Goal: Find specific page/section: Find specific page/section

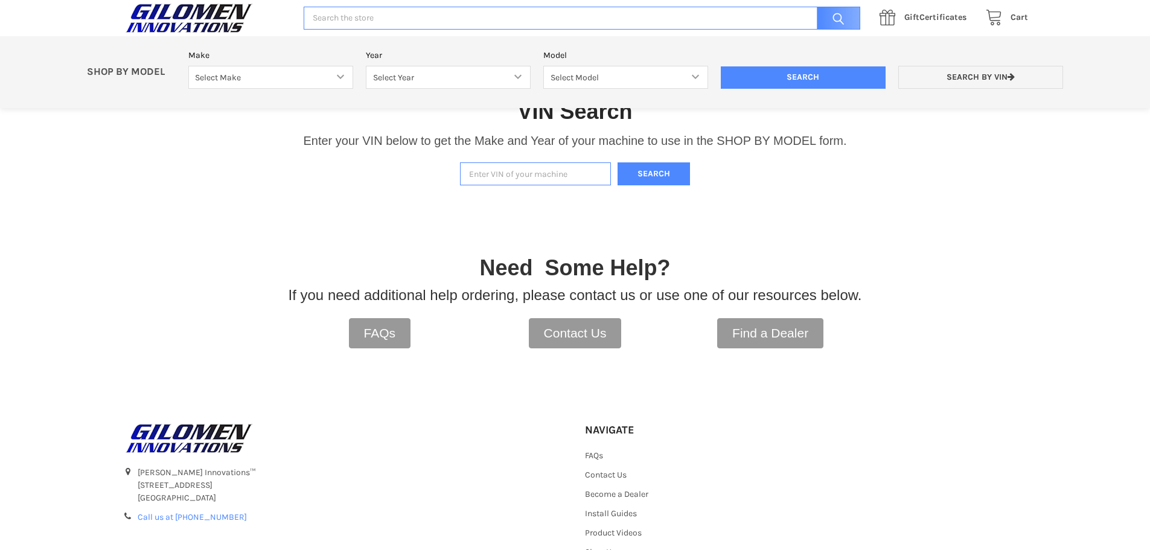
click at [508, 172] on input "Enter VIN of your machine" at bounding box center [535, 174] width 151 height 24
paste input "[US_VEHICLE_IDENTIFICATION_NUMBER]"
type input "[US_VEHICLE_IDENTIFICATION_NUMBER]"
click at [637, 165] on button "Search" at bounding box center [653, 174] width 72 height 24
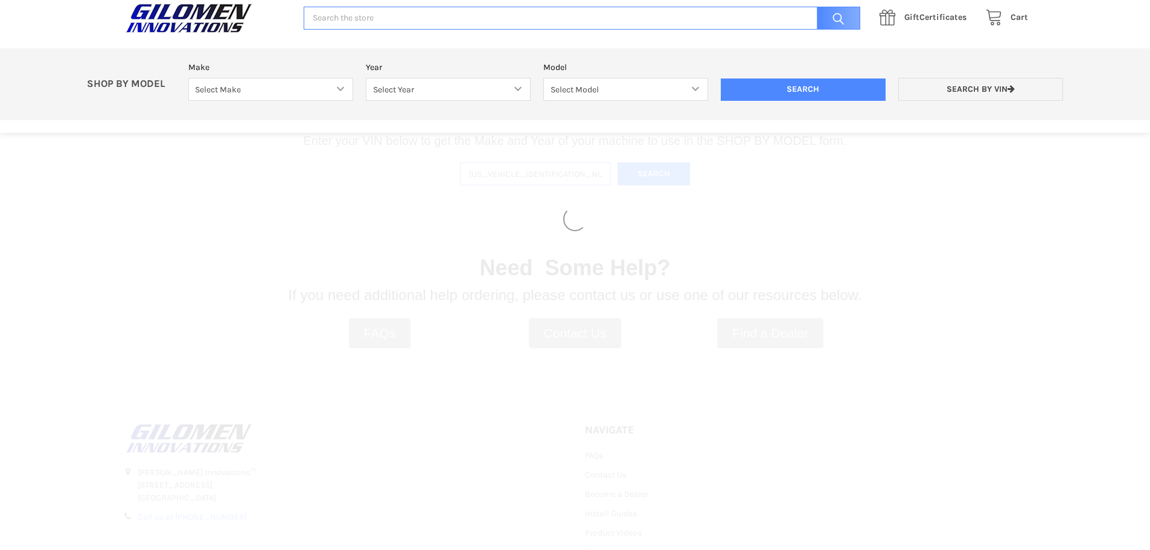
select select "330"
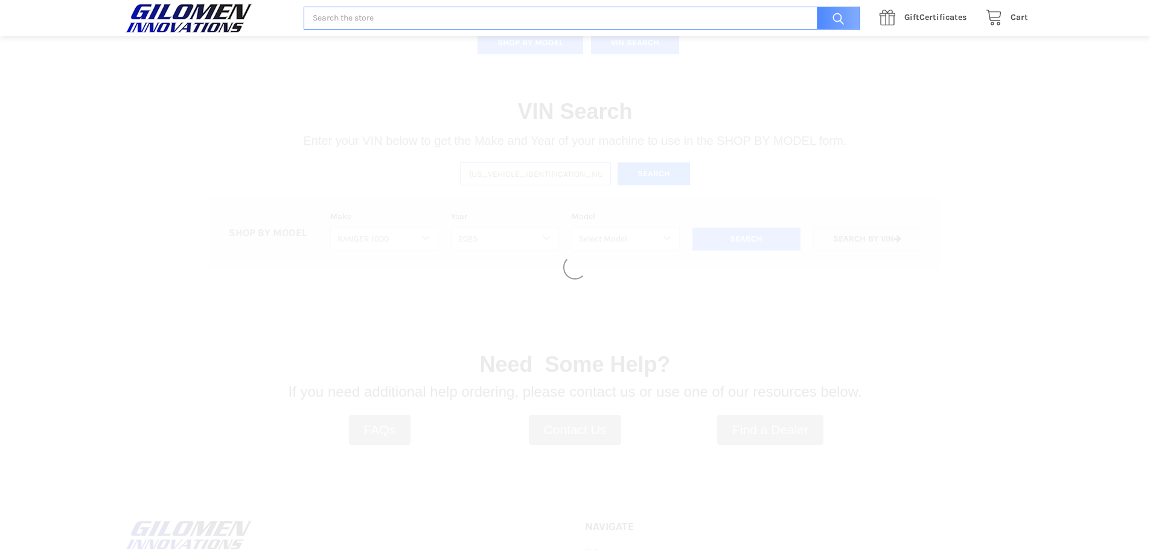
select select "664"
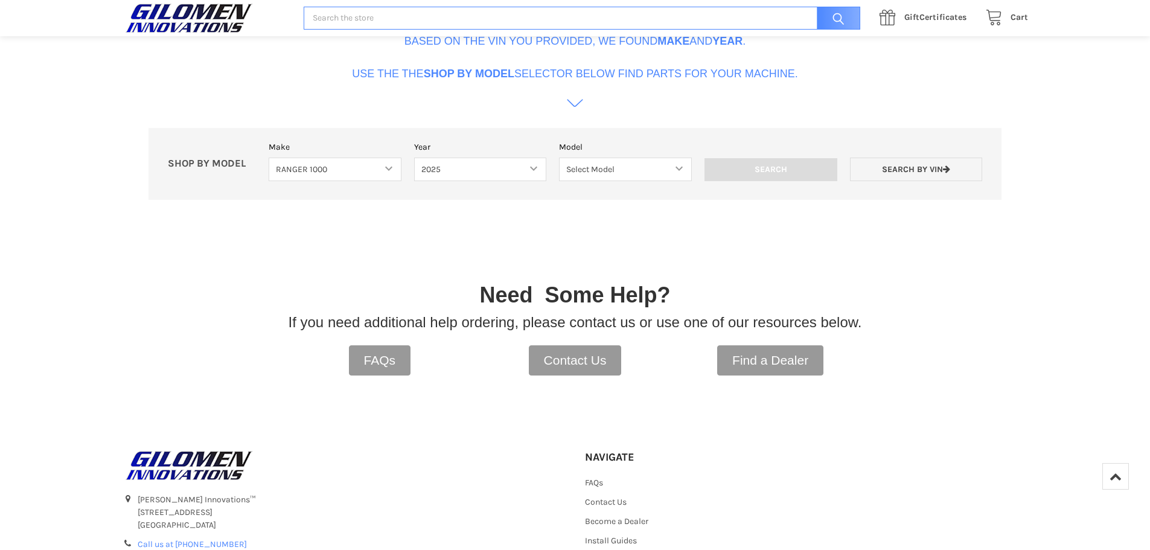
scroll to position [611, 0]
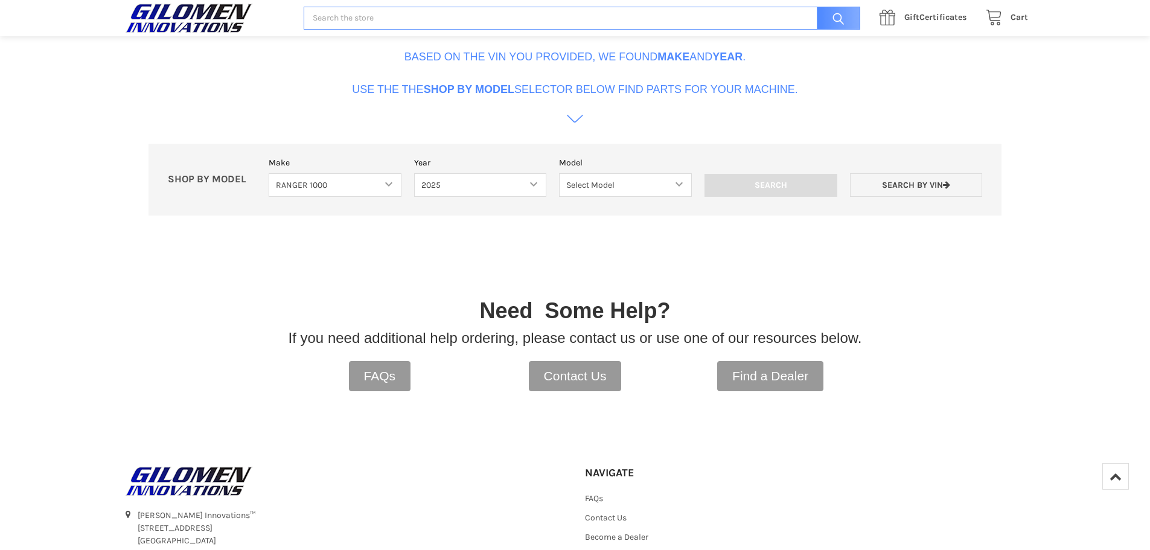
click at [575, 123] on icon at bounding box center [575, 118] width 16 height 16
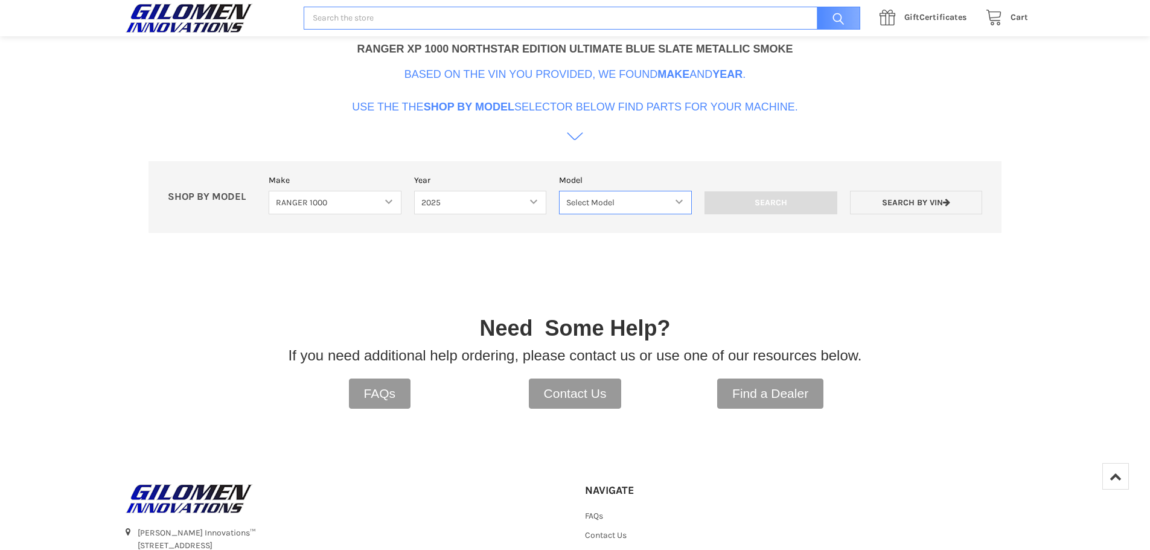
click at [643, 205] on select "Select Model Ranger 1000 Basic 61 HP SOHC Ranger 1000 Crew Basic 61 HP SOHC Ran…" at bounding box center [625, 203] width 133 height 24
select select "672"
click at [559, 191] on select "Select Model Ranger 1000 Basic 61 HP SOHC Ranger 1000 Crew Basic 61 HP SOHC Ran…" at bounding box center [625, 203] width 133 height 24
click at [744, 205] on input "Search" at bounding box center [770, 202] width 133 height 23
